Goal: Obtain resource: Obtain resource

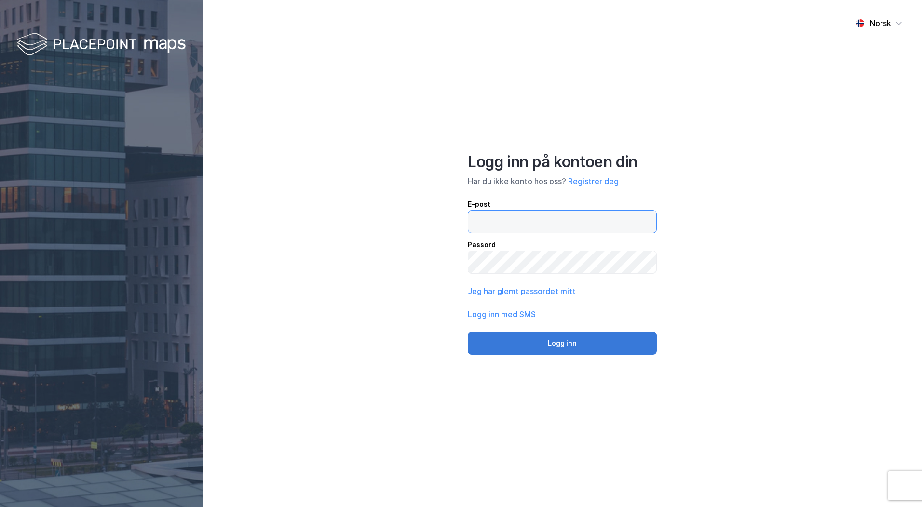
type input "[PERSON_NAME][EMAIL_ADDRESS][DOMAIN_NAME]"
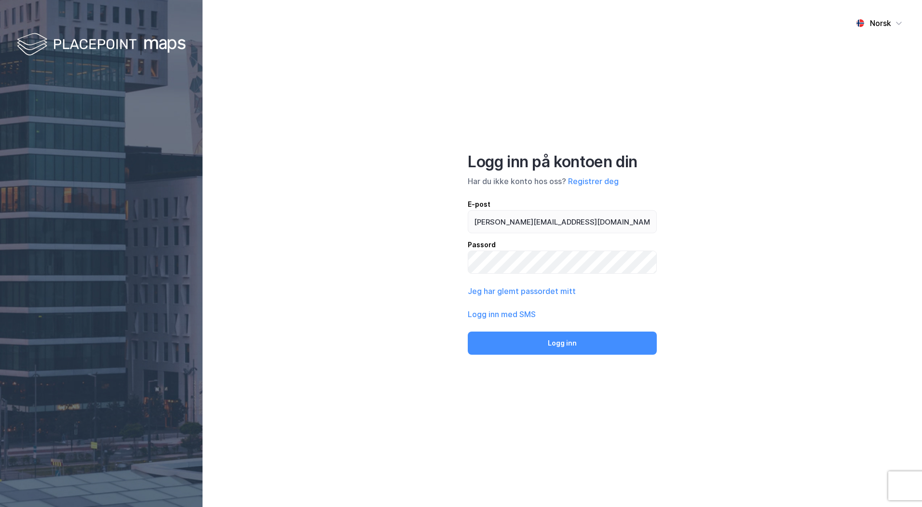
click at [526, 345] on button "Logg inn" at bounding box center [562, 343] width 189 height 23
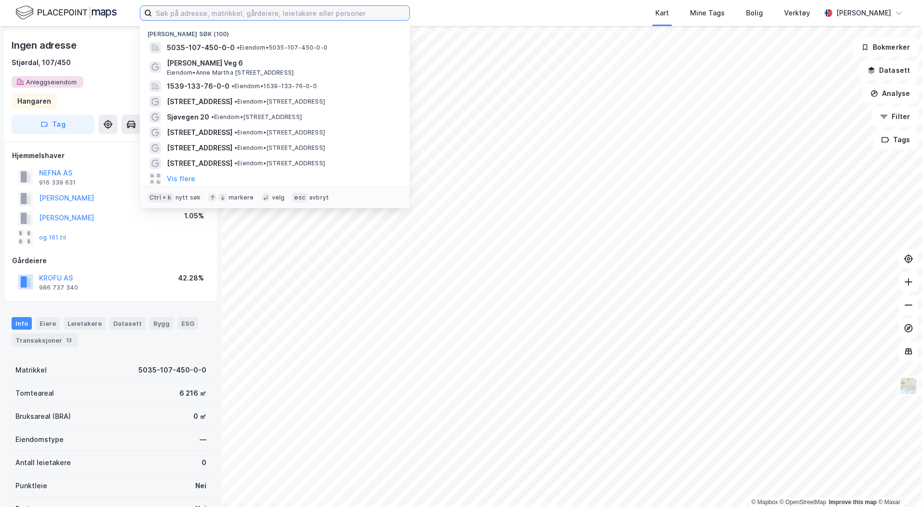
click at [169, 10] on input at bounding box center [281, 13] width 258 height 14
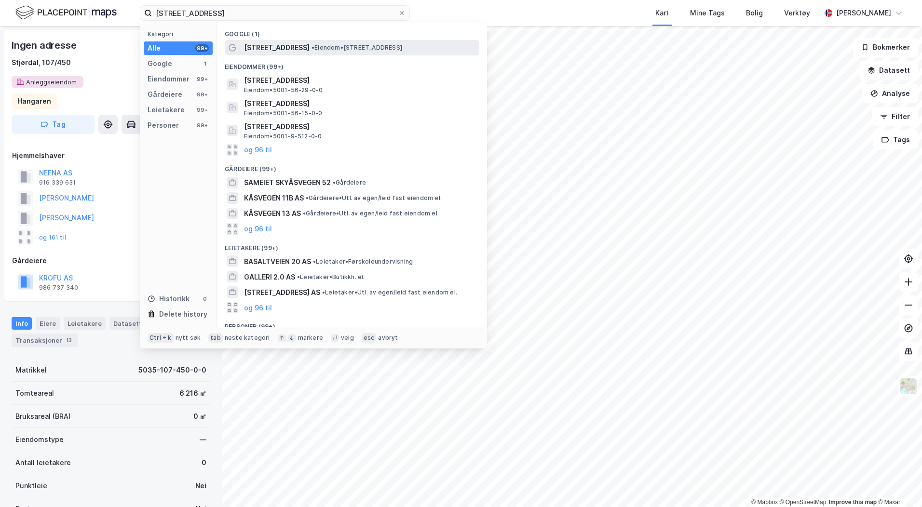
click at [255, 52] on span "[STREET_ADDRESS]" at bounding box center [277, 48] width 66 height 12
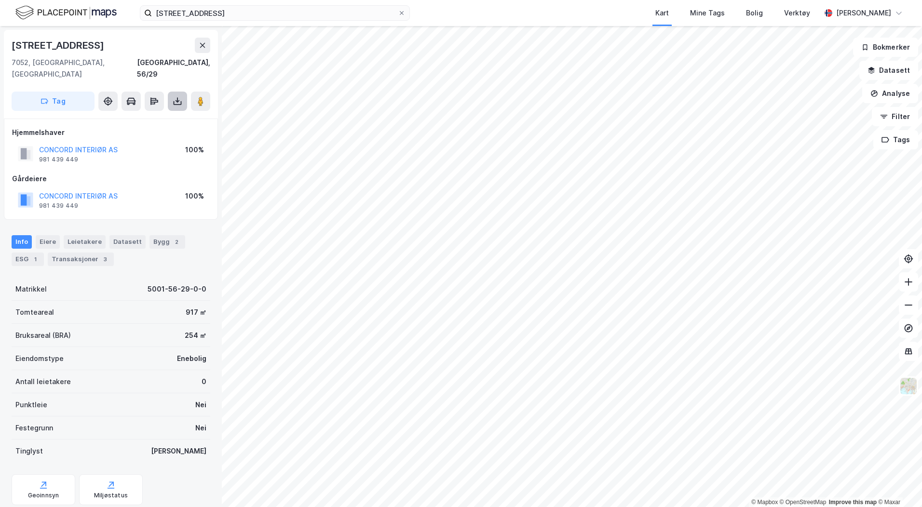
click at [174, 101] on icon at bounding box center [178, 103] width 8 height 4
click at [175, 113] on div "Last ned grunnbok" at bounding box center [135, 120] width 103 height 15
click at [914, 386] on img at bounding box center [909, 386] width 18 height 18
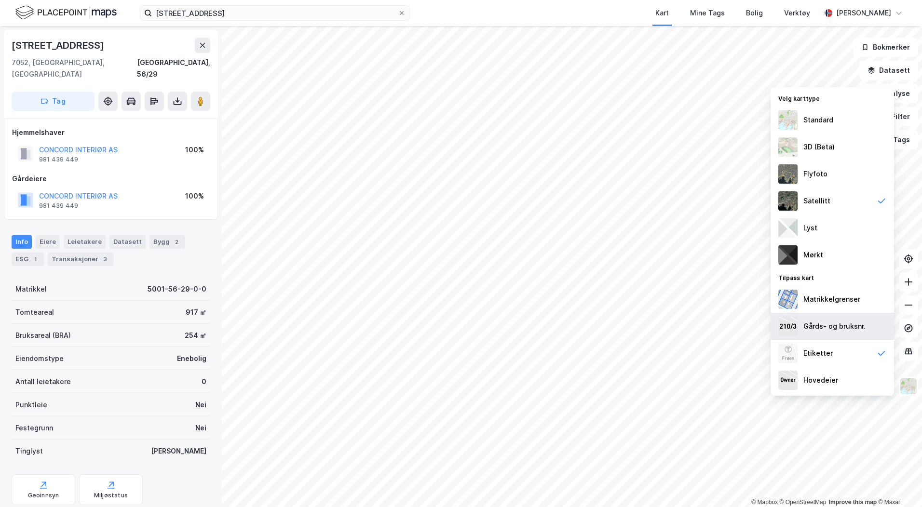
click at [829, 318] on div "Gårds- og bruksnr." at bounding box center [832, 326] width 123 height 27
click at [830, 302] on div "Matrikkelgrenser" at bounding box center [832, 300] width 57 height 12
click at [847, 116] on div "Standard" at bounding box center [832, 120] width 123 height 27
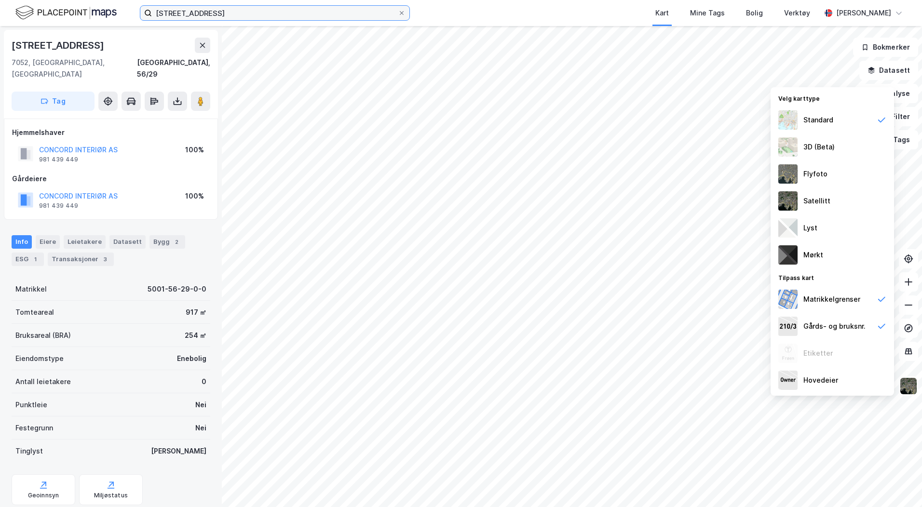
click at [185, 12] on input "[STREET_ADDRESS]" at bounding box center [275, 13] width 246 height 14
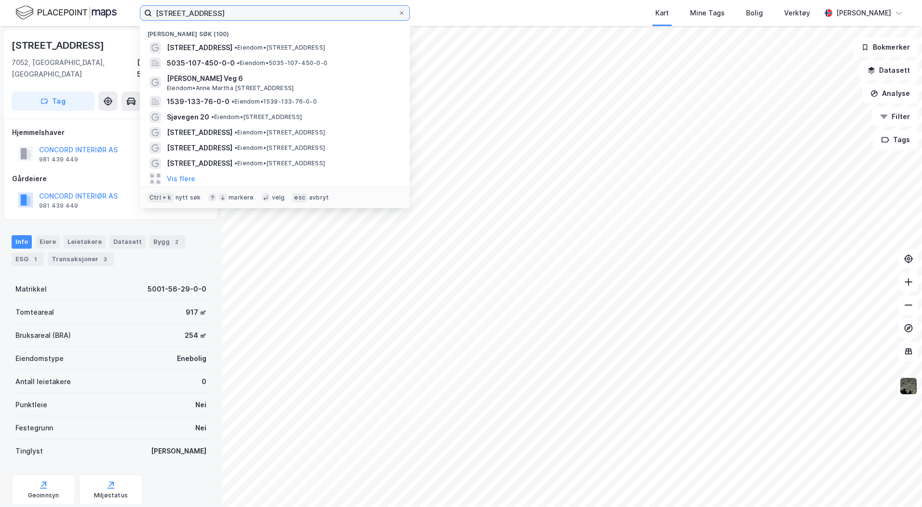
click at [185, 12] on input "[STREET_ADDRESS]" at bounding box center [275, 13] width 246 height 14
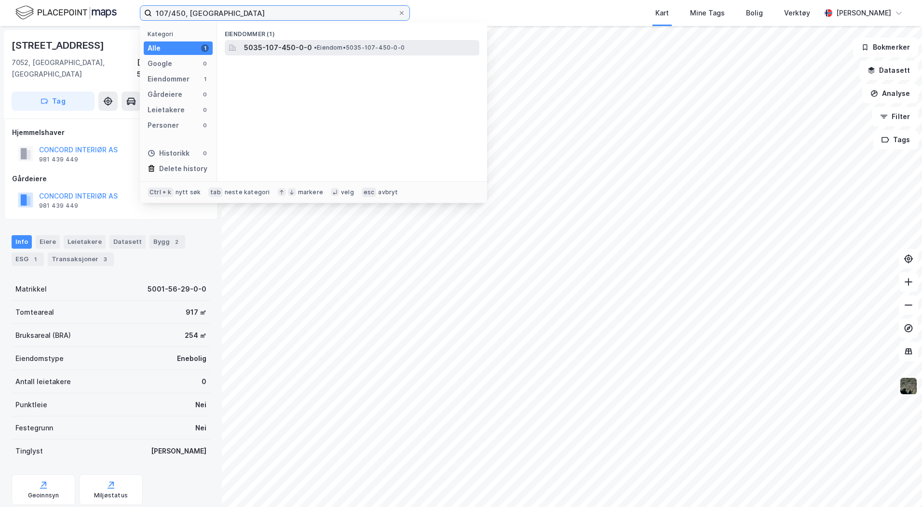
type input "107/450, [GEOGRAPHIC_DATA]"
click at [344, 44] on span "• Eiendom • 5035-107-450-0-0" at bounding box center [359, 48] width 91 height 8
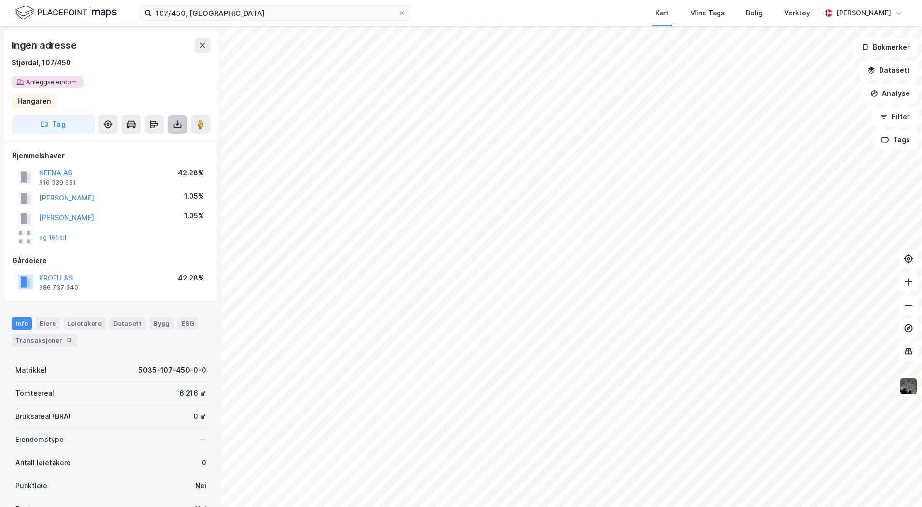
click at [181, 124] on icon at bounding box center [178, 125] width 10 height 10
click at [162, 140] on div "Last ned grunnbok" at bounding box center [135, 143] width 103 height 15
